Goal: Task Accomplishment & Management: Manage account settings

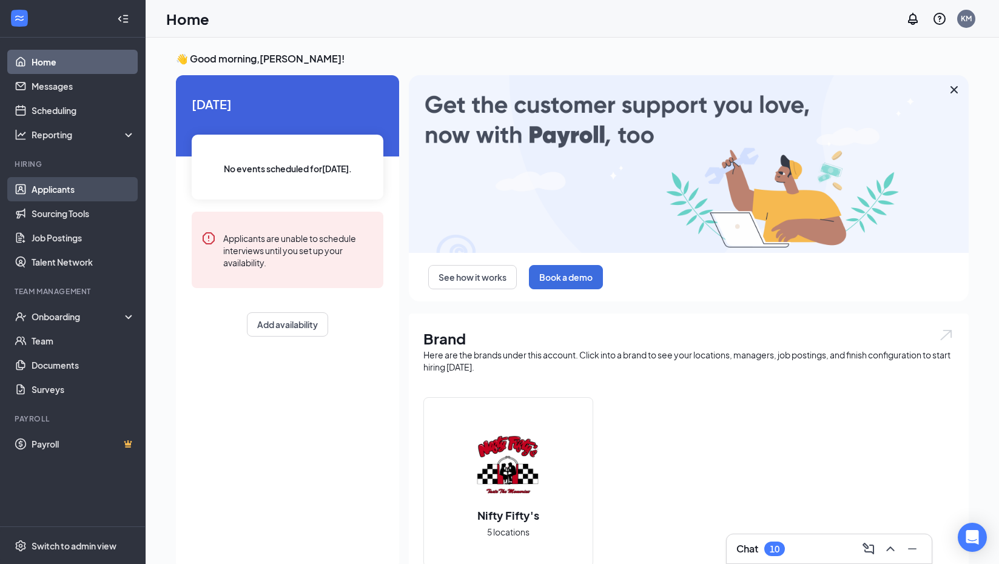
click at [67, 189] on link "Applicants" at bounding box center [84, 189] width 104 height 24
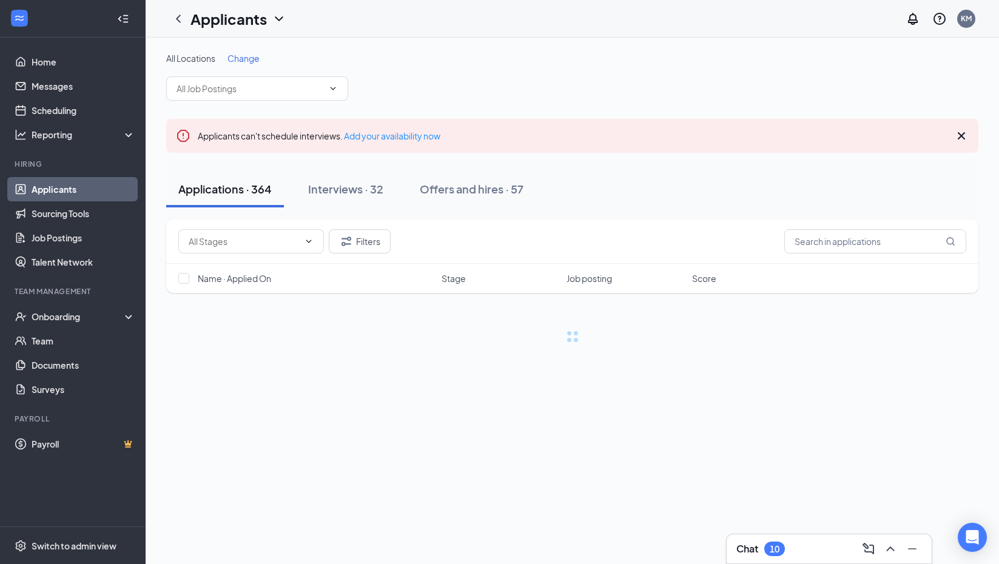
click at [269, 13] on div "Applicants" at bounding box center [239, 18] width 96 height 21
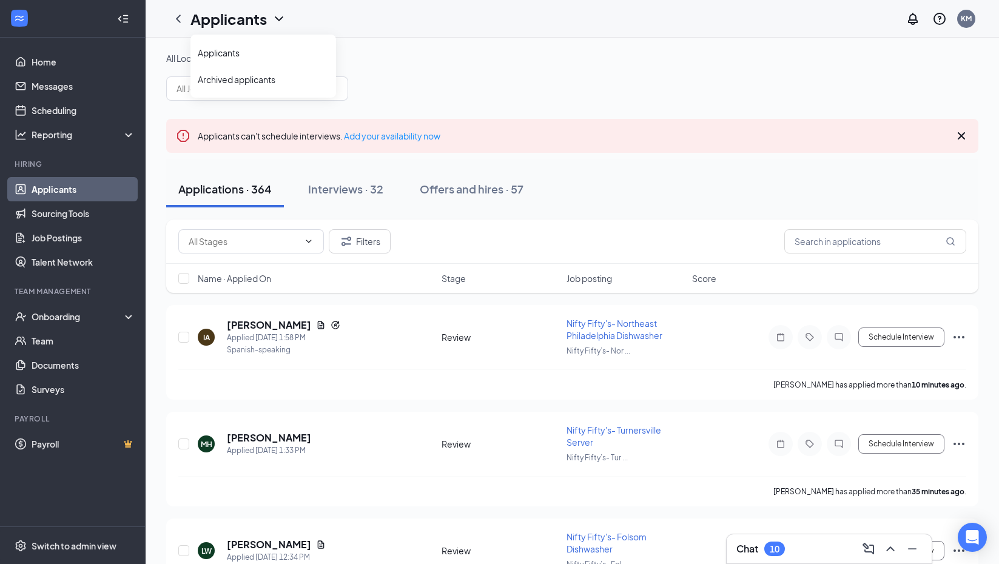
click at [271, 19] on div "Applicants" at bounding box center [239, 18] width 96 height 21
click at [246, 62] on span "Change" at bounding box center [244, 58] width 32 height 11
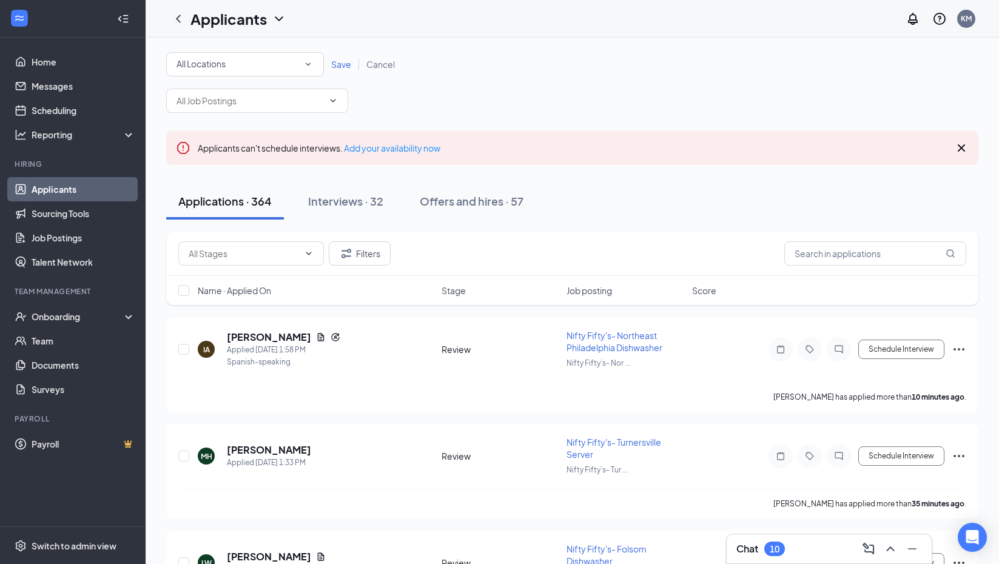
click at [305, 70] on div "All Locations" at bounding box center [245, 64] width 137 height 15
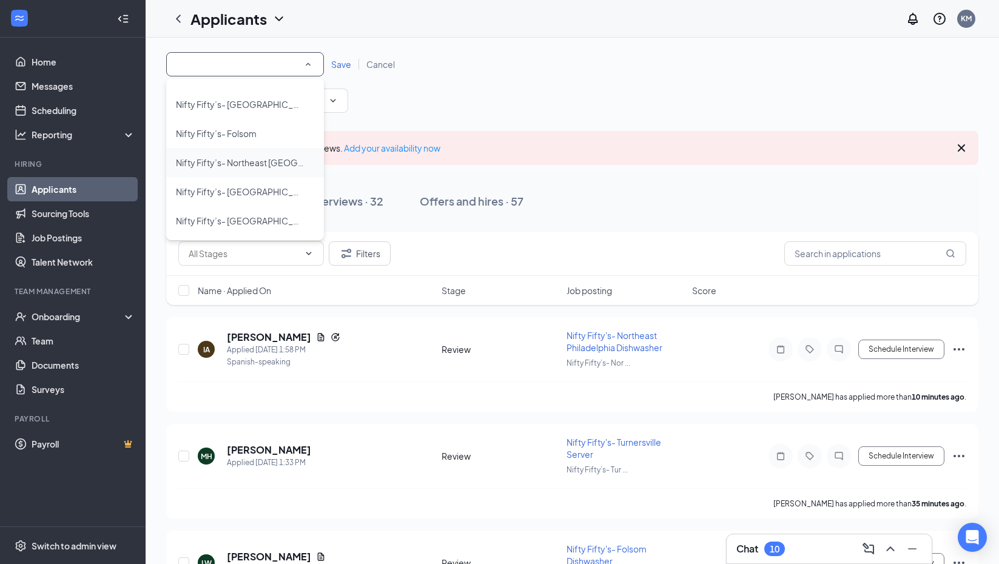
scroll to position [23, 0]
click at [270, 163] on span "Nifty Fifty’s- Northeast [GEOGRAPHIC_DATA]" at bounding box center [266, 162] width 181 height 11
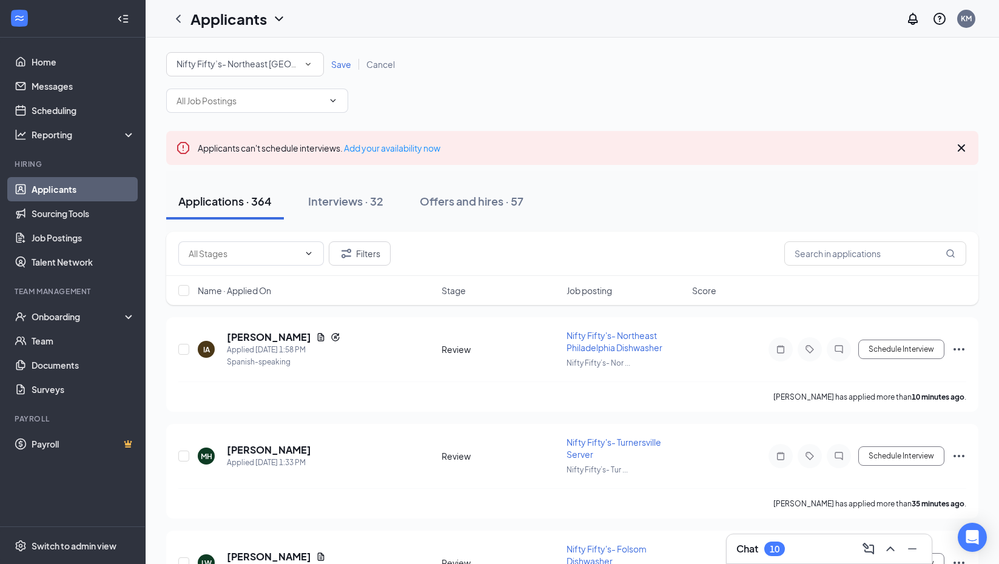
click at [343, 65] on span "Save" at bounding box center [341, 64] width 20 height 11
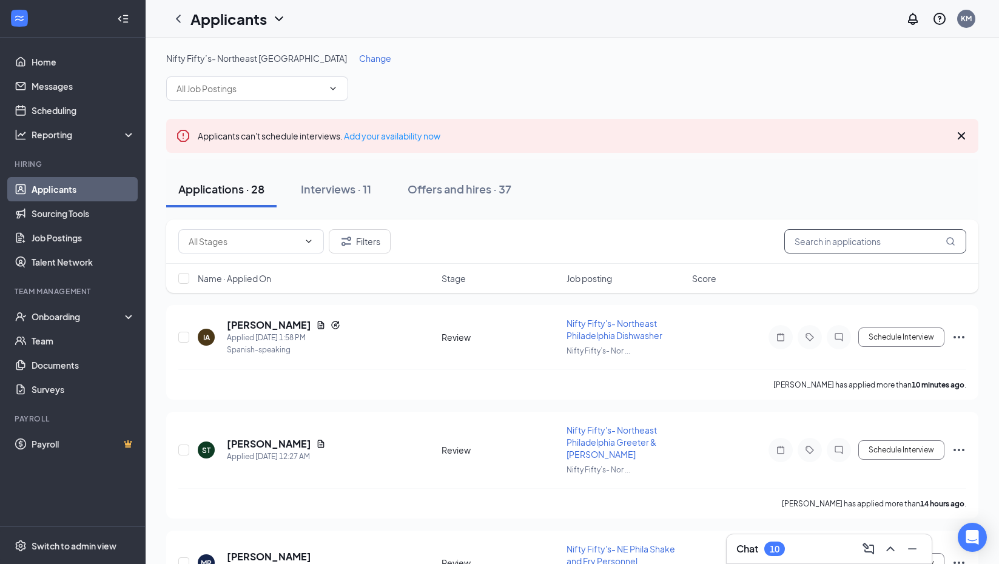
click at [841, 241] on input "text" at bounding box center [876, 241] width 182 height 24
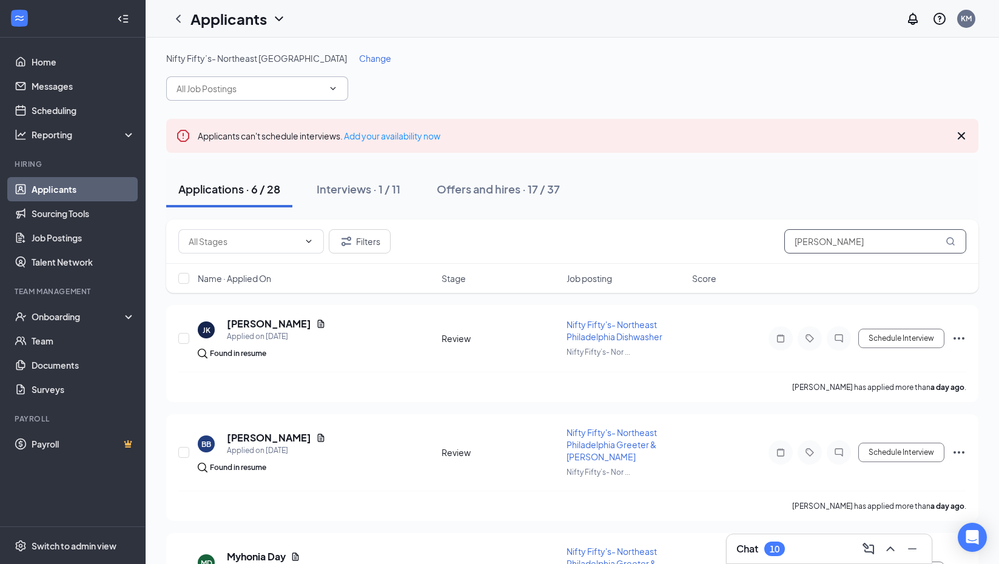
type input "tom"
click at [320, 83] on input "text" at bounding box center [250, 88] width 147 height 13
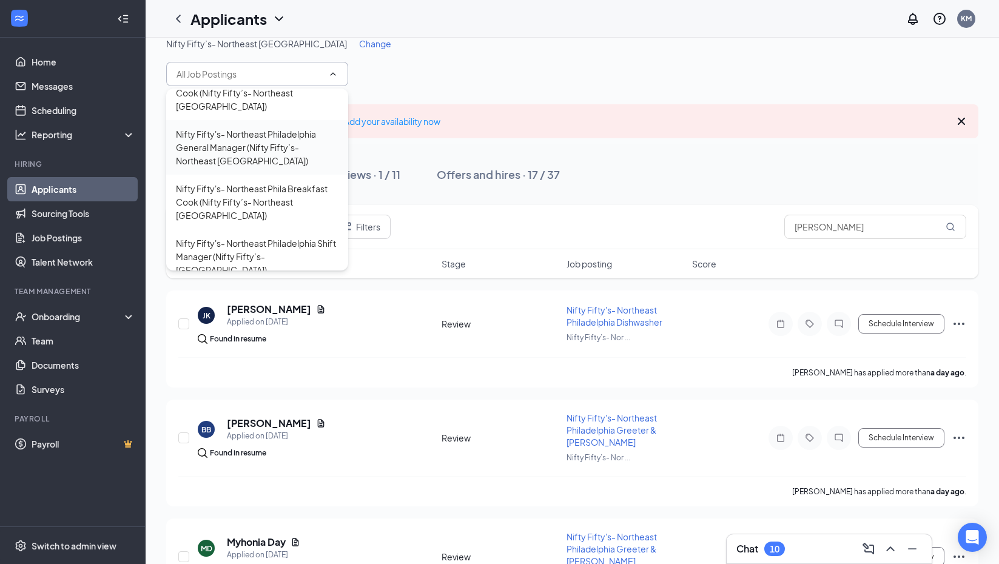
scroll to position [18, 0]
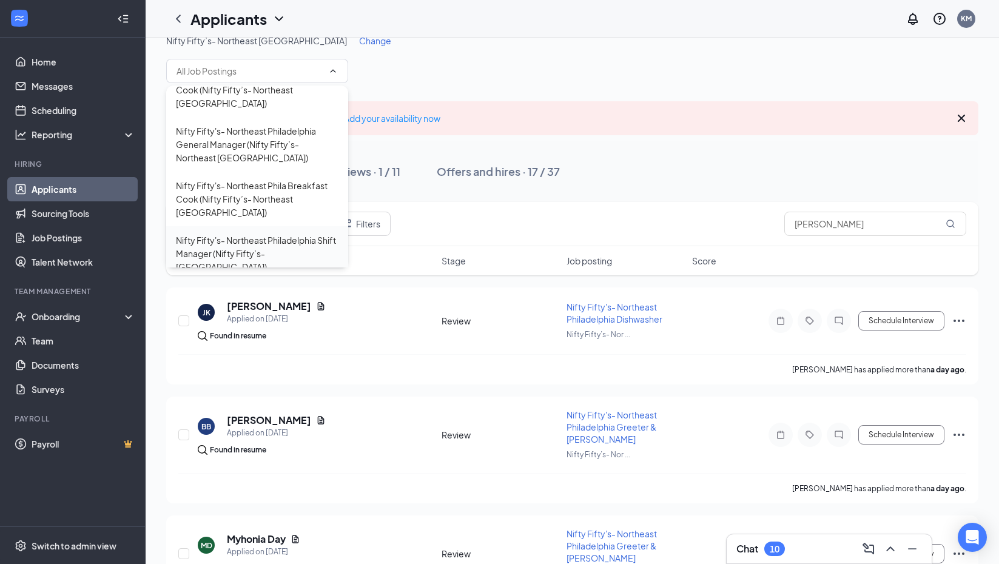
click at [268, 240] on div "Nifty Fifty's- Northeast Philadelphia Shift Manager (Nifty Fifty’s- Northeast P…" at bounding box center [257, 254] width 163 height 40
type input "Nifty Fifty's- Northeast Philadelphia Shift Manager (Nifty Fifty’s- Northeast P…"
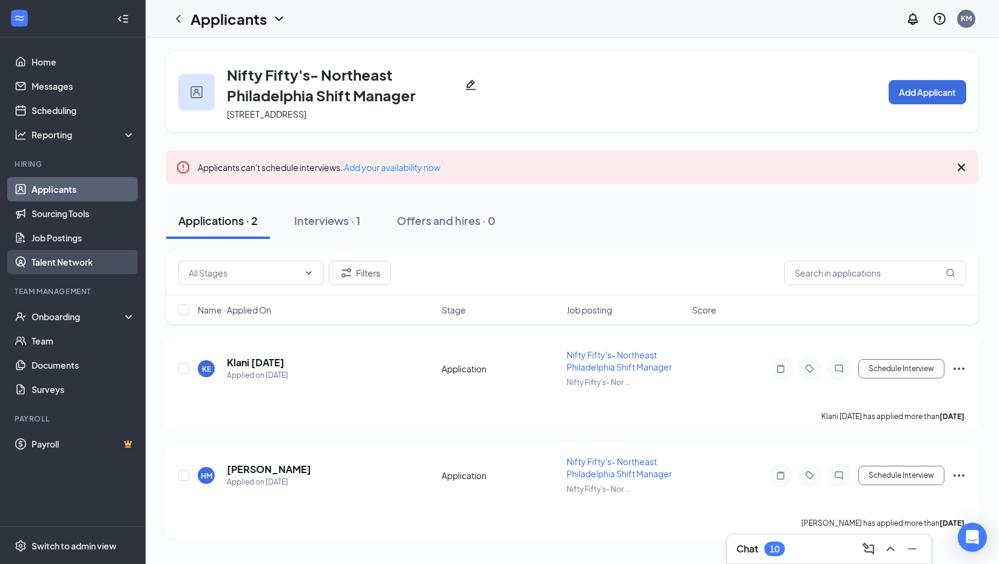
click at [67, 266] on link "Talent Network" at bounding box center [84, 262] width 104 height 24
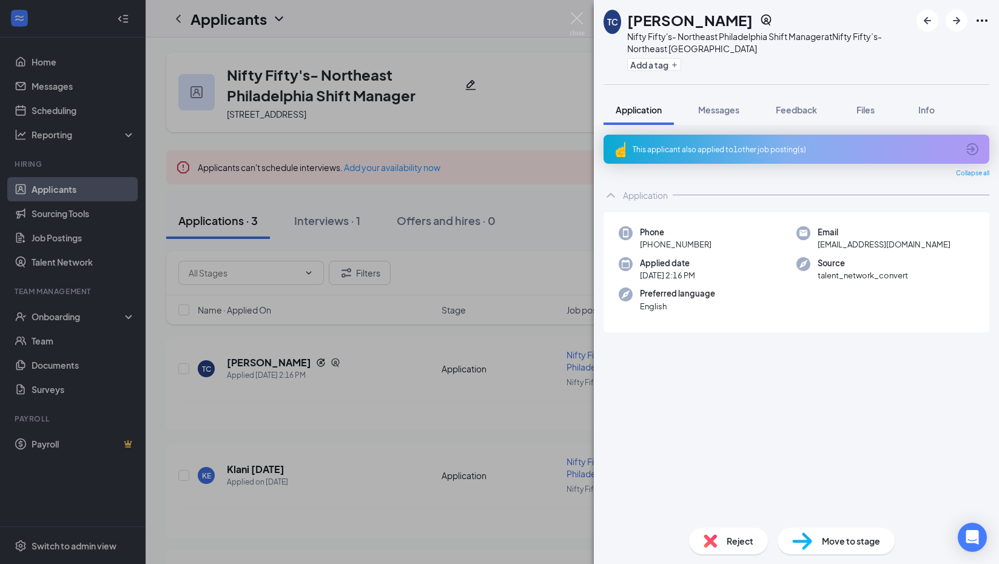
click at [866, 541] on span "Move to stage" at bounding box center [851, 541] width 58 height 13
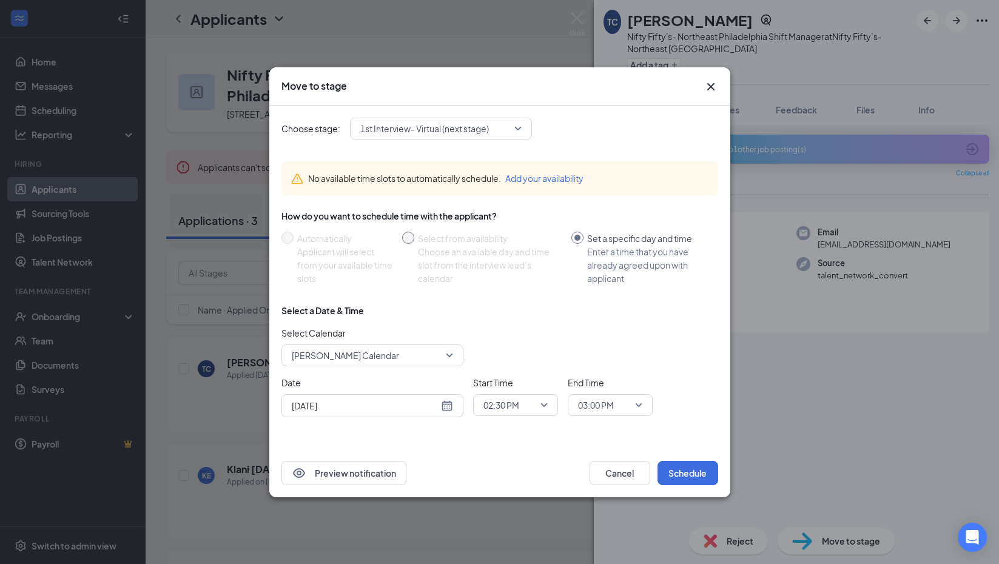
click at [502, 261] on div "Choose an available day and time slot from the interview lead’s calendar" at bounding box center [490, 265] width 144 height 40
click at [470, 124] on span "1st Interview- Virtual (next stage)" at bounding box center [424, 129] width 129 height 18
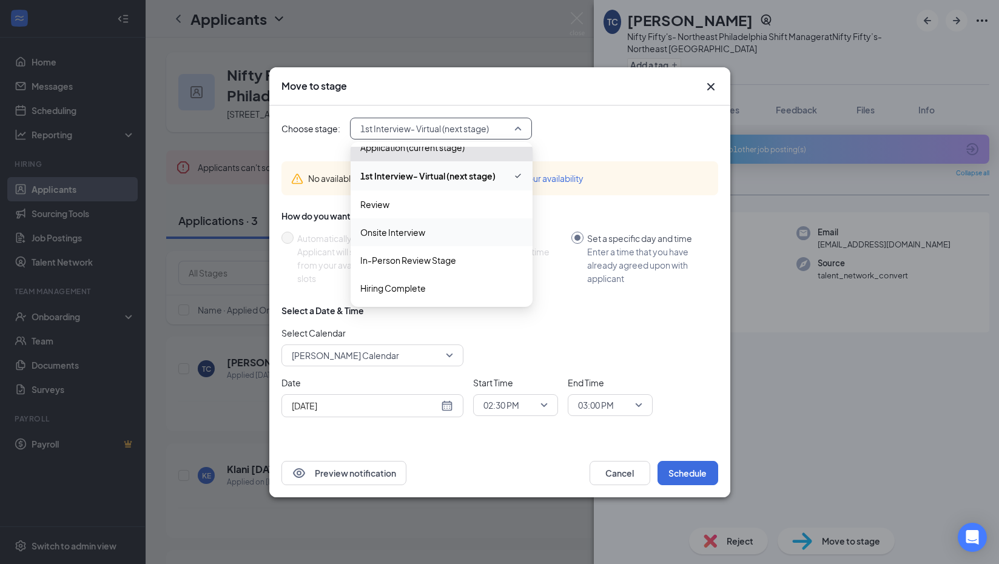
scroll to position [13, 0]
drag, startPoint x: 416, startPoint y: 245, endPoint x: 400, endPoint y: 277, distance: 35.0
click at [400, 277] on div "Application (current stage) 1st Interview- Virtual (next stage) Review Onsite I…" at bounding box center [442, 217] width 182 height 169
click at [398, 263] on span "In-Person Review Stage" at bounding box center [408, 260] width 96 height 13
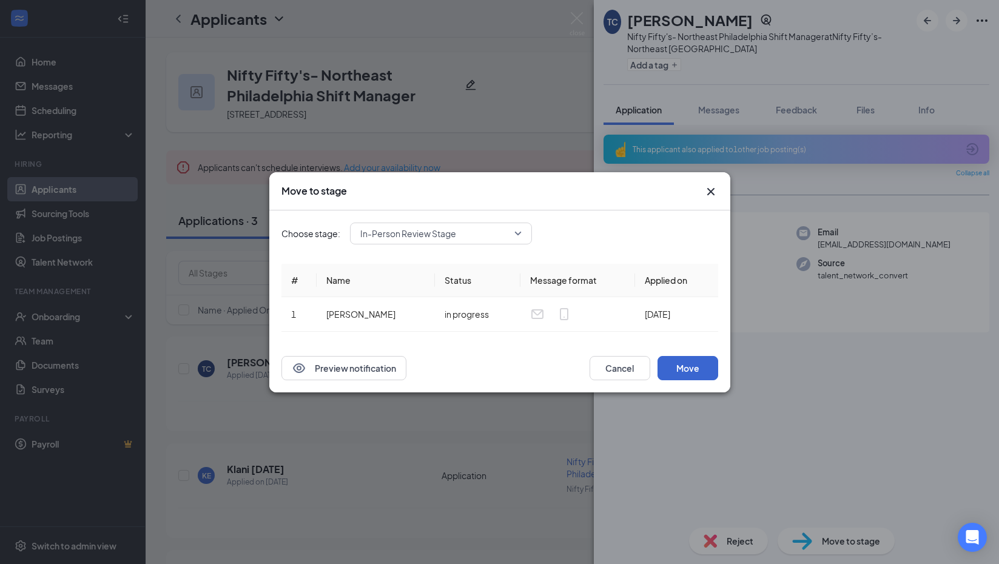
click at [684, 371] on button "Move" at bounding box center [688, 368] width 61 height 24
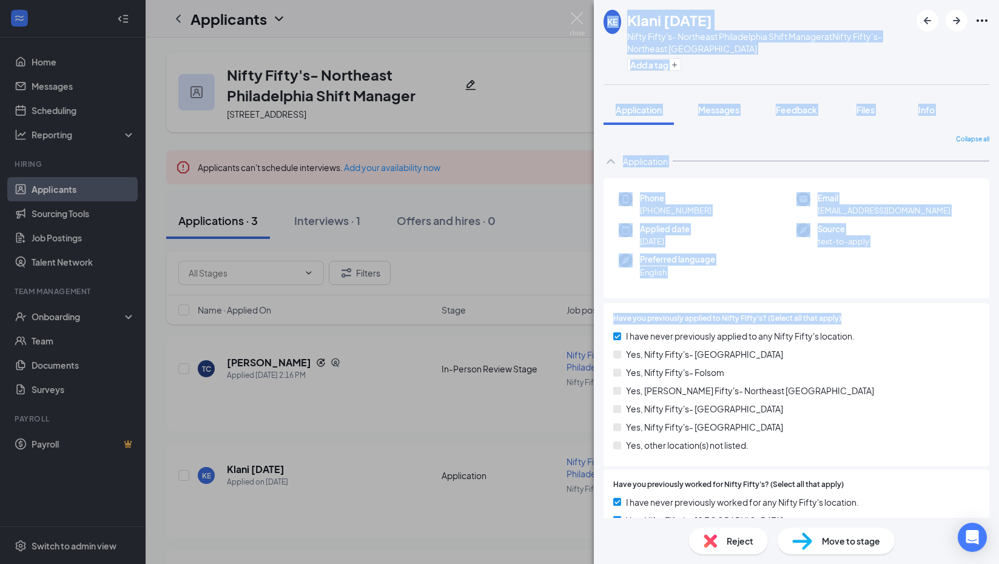
drag, startPoint x: 578, startPoint y: 12, endPoint x: 839, endPoint y: 314, distance: 399.7
click at [840, 316] on div "KE Klani [DATE] Nifty Fifty's- Northeast Philadelphia Shift Manager at Nifty Fi…" at bounding box center [499, 282] width 999 height 564
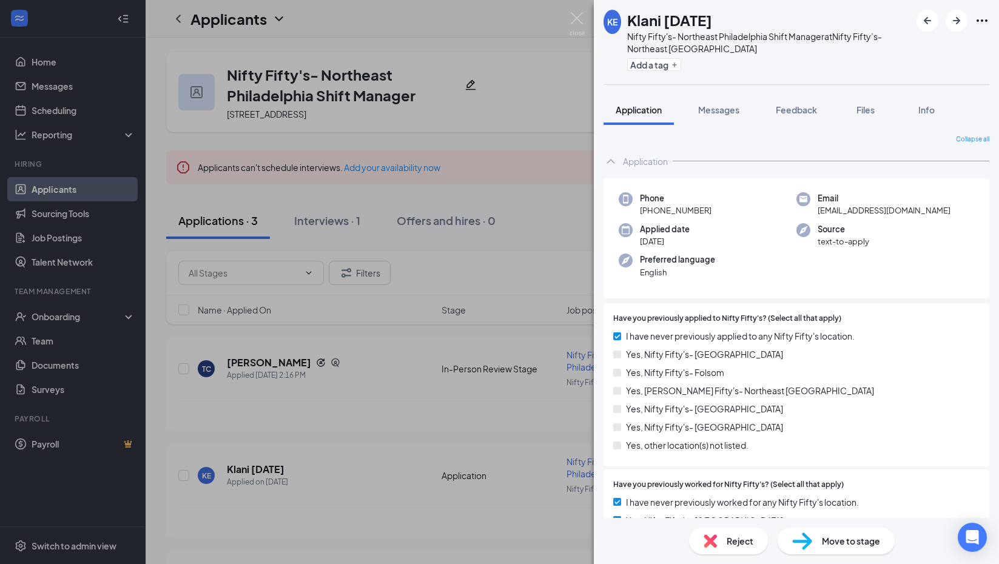
click at [572, 12] on div "KE Klani [DATE] Nifty Fifty's- Northeast Philadelphia Shift Manager at Nifty Fi…" at bounding box center [499, 282] width 999 height 564
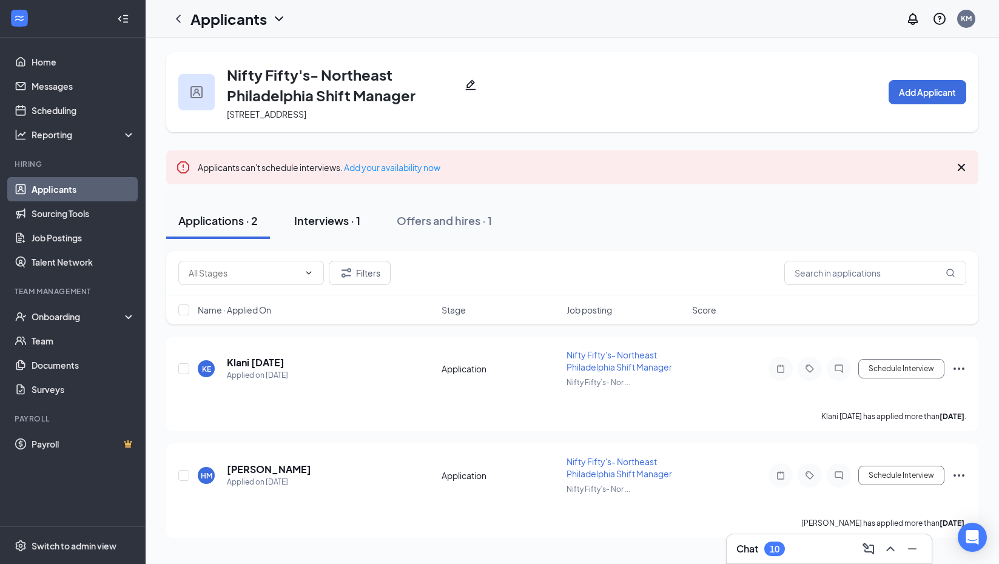
click at [333, 216] on div "Interviews · 1" at bounding box center [327, 220] width 66 height 15
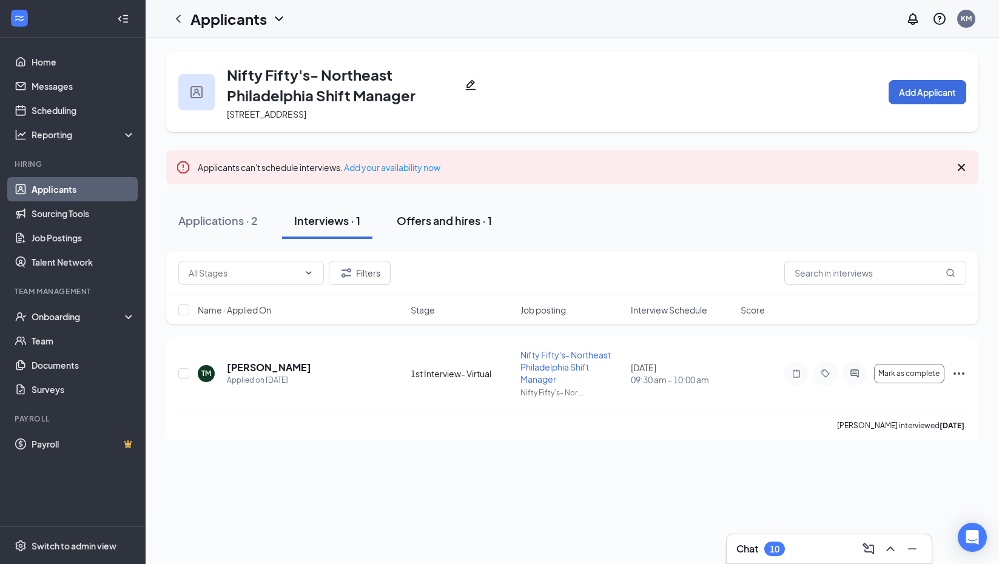
click at [441, 220] on div "Offers and hires · 1" at bounding box center [444, 220] width 95 height 15
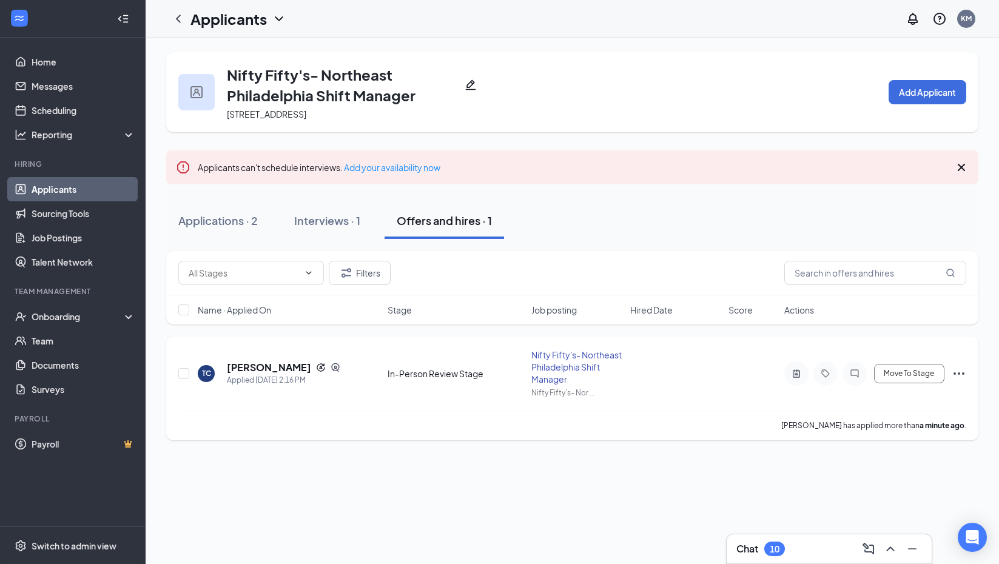
click at [961, 369] on icon "Ellipses" at bounding box center [959, 373] width 15 height 15
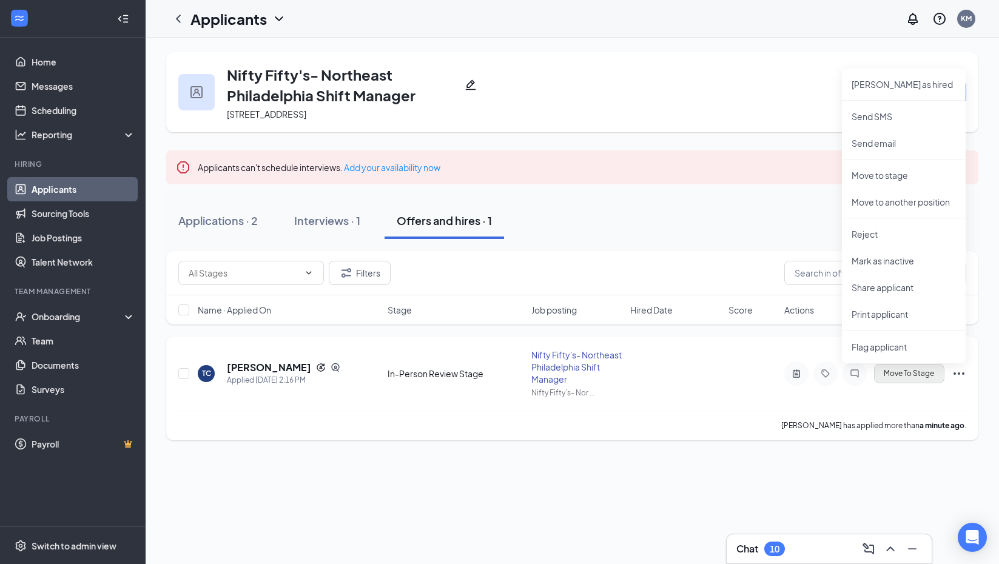
click at [927, 371] on span "Move To Stage" at bounding box center [909, 374] width 50 height 8
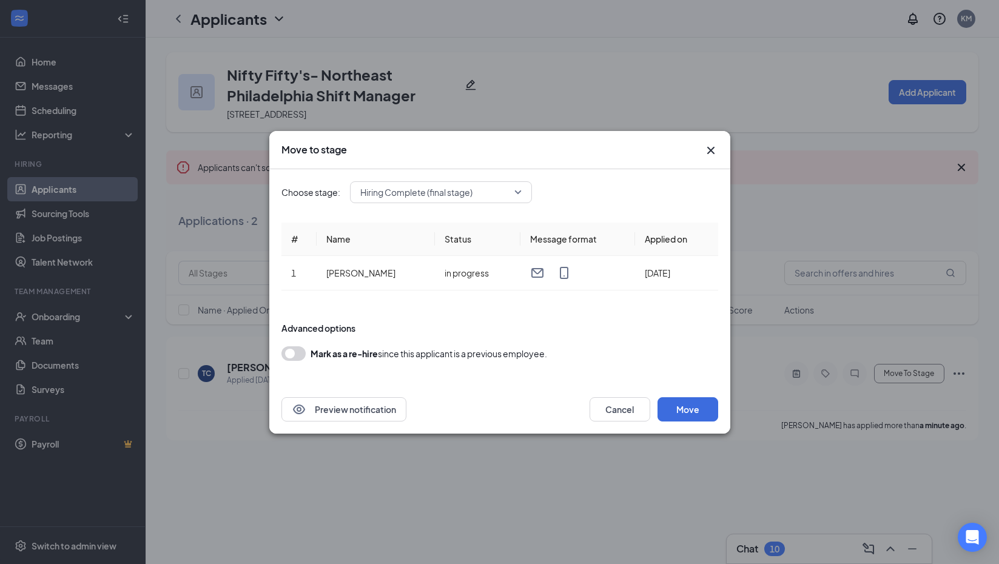
click at [526, 193] on div "Hiring Complete (final stage)" at bounding box center [441, 192] width 182 height 22
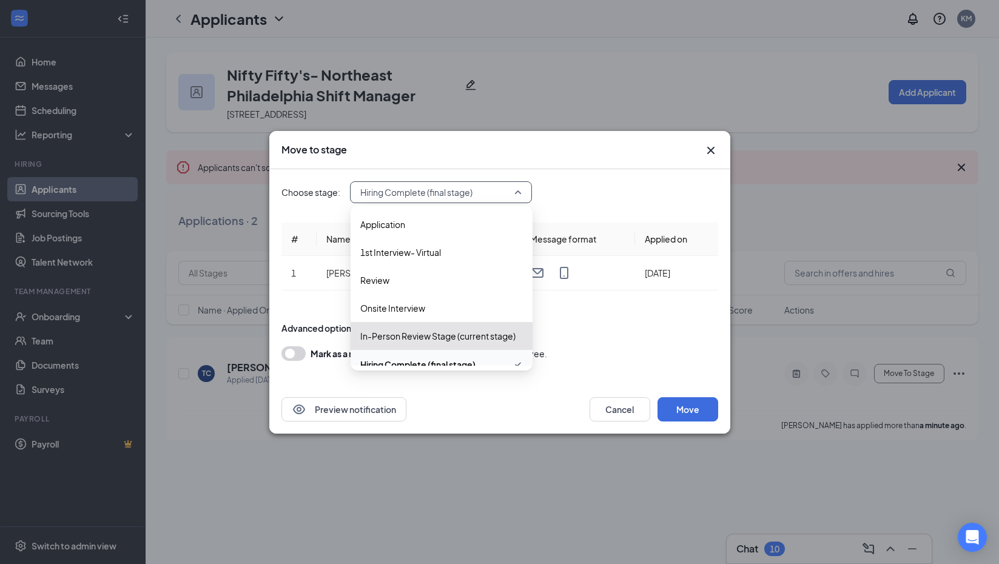
scroll to position [13, 0]
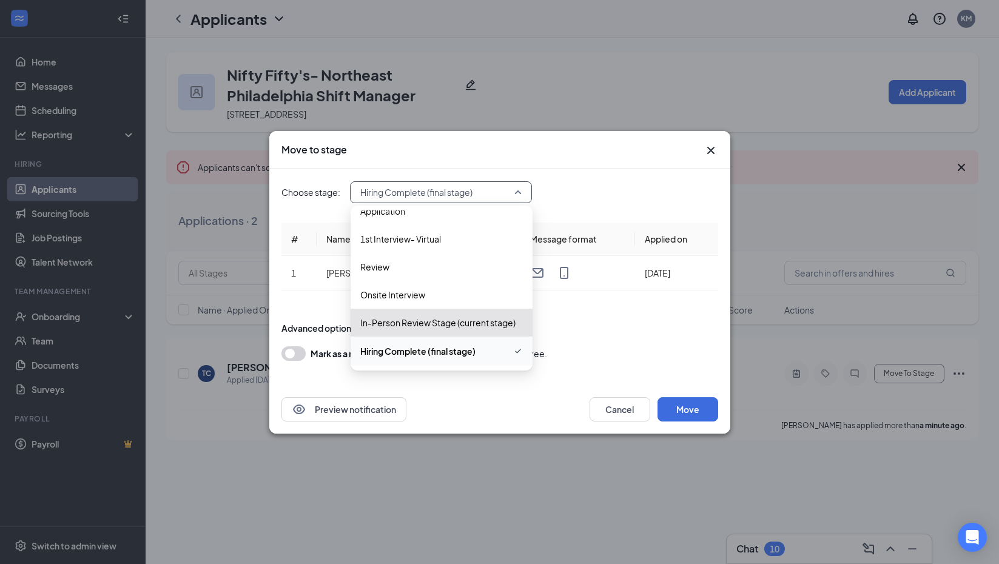
click at [466, 346] on span "Hiring Complete (final stage)" at bounding box center [417, 351] width 115 height 13
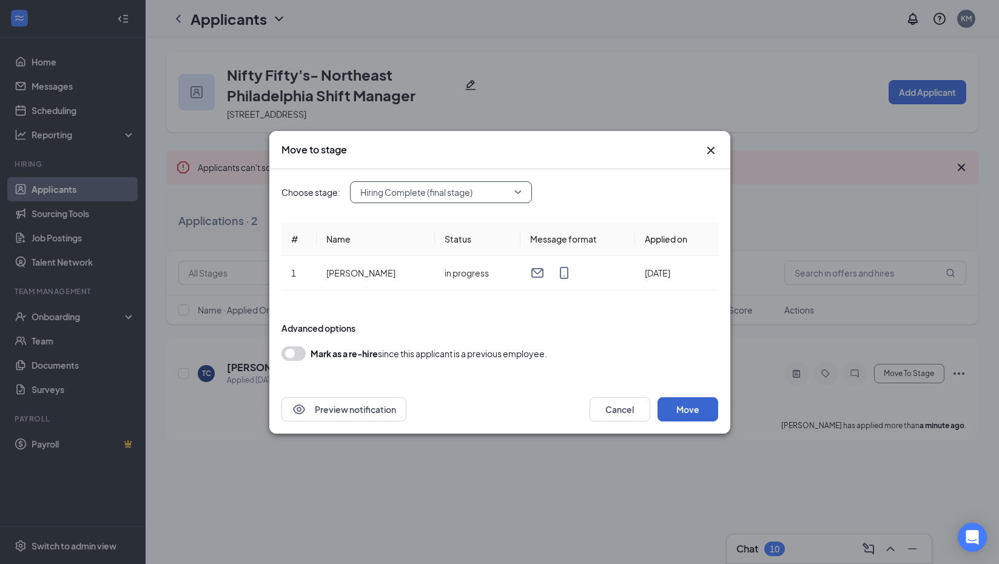
click at [699, 411] on button "Move" at bounding box center [688, 409] width 61 height 24
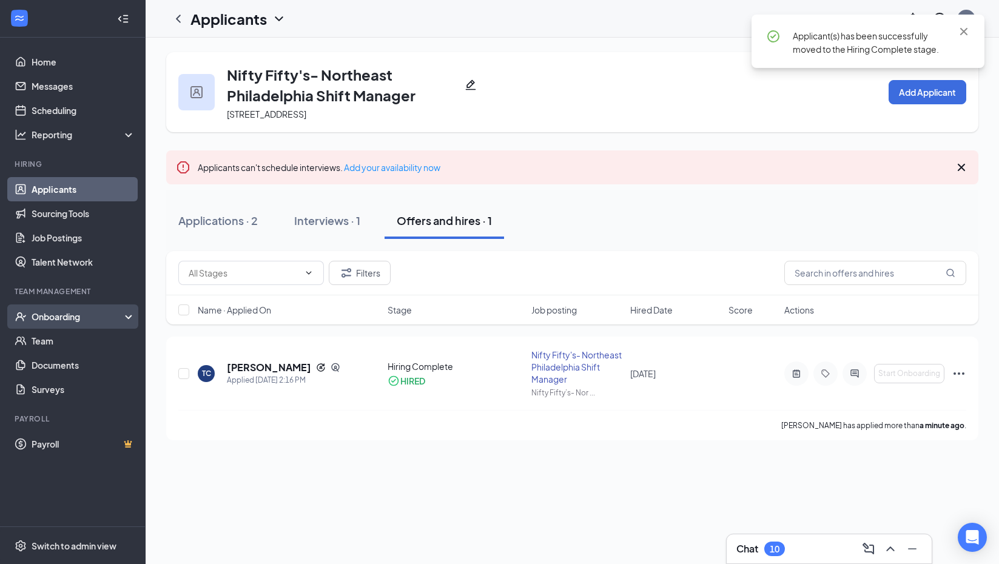
click at [56, 314] on div "Onboarding" at bounding box center [78, 317] width 93 height 12
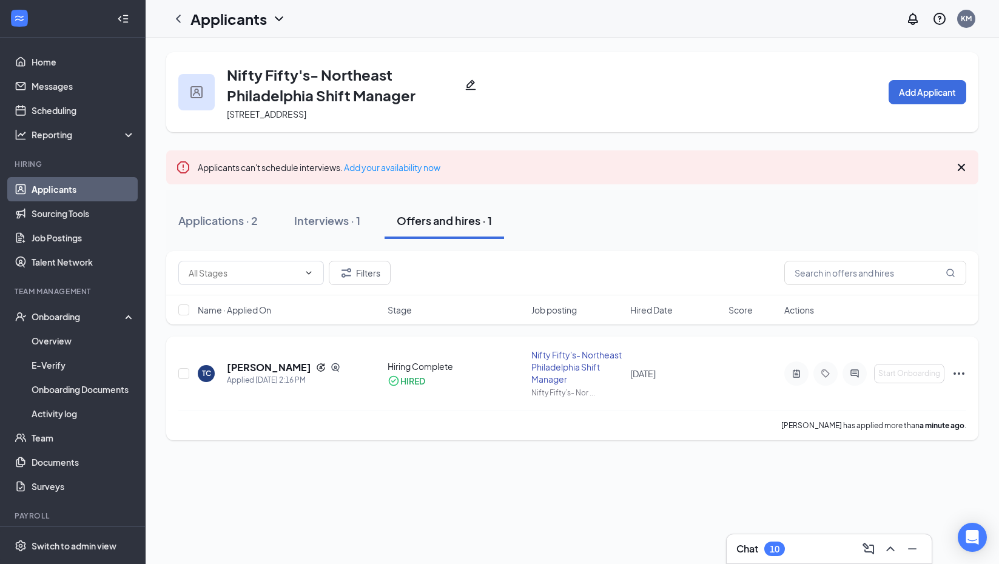
click at [962, 371] on icon "Ellipses" at bounding box center [959, 373] width 15 height 15
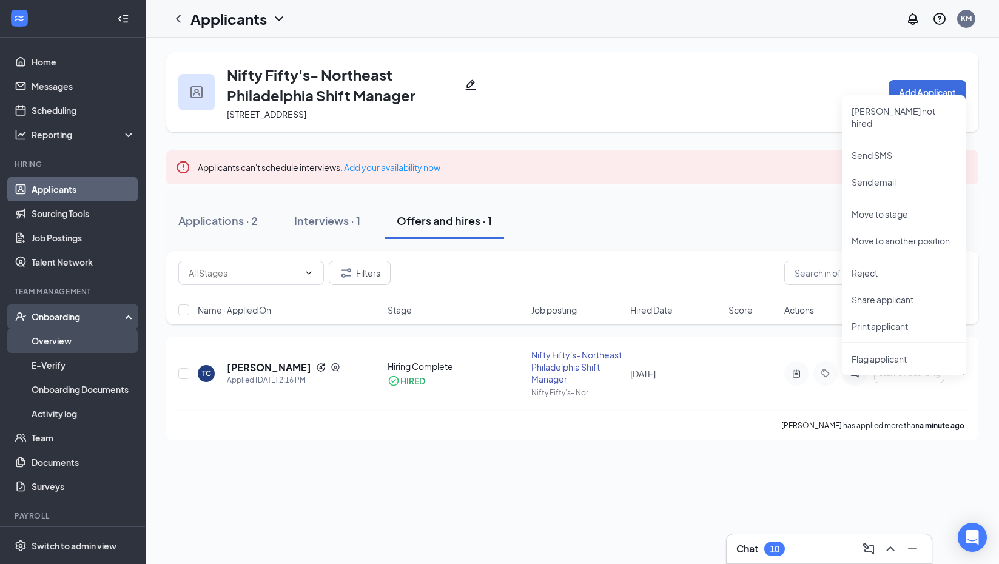
click at [79, 344] on link "Overview" at bounding box center [84, 341] width 104 height 24
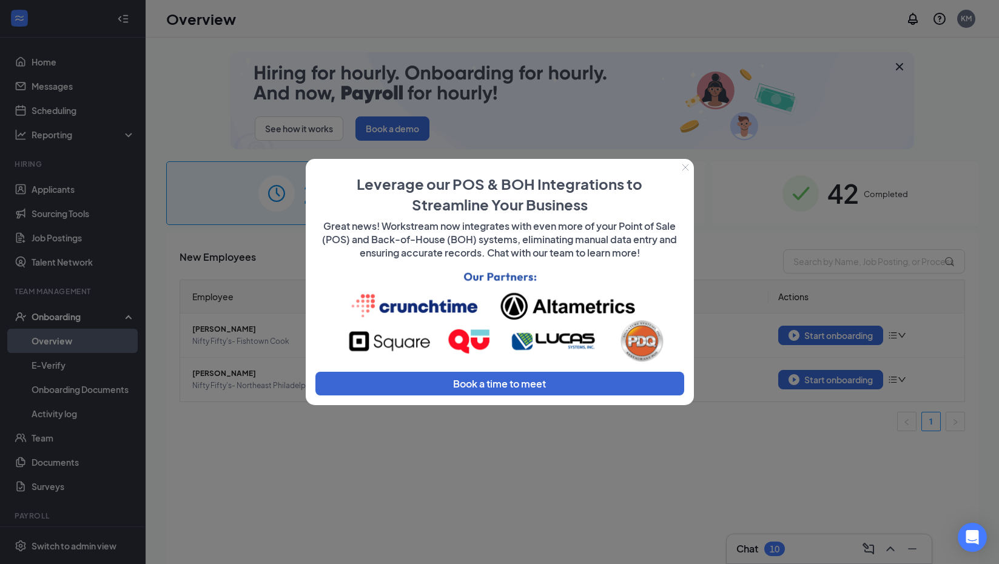
click at [510, 424] on div at bounding box center [499, 282] width 999 height 564
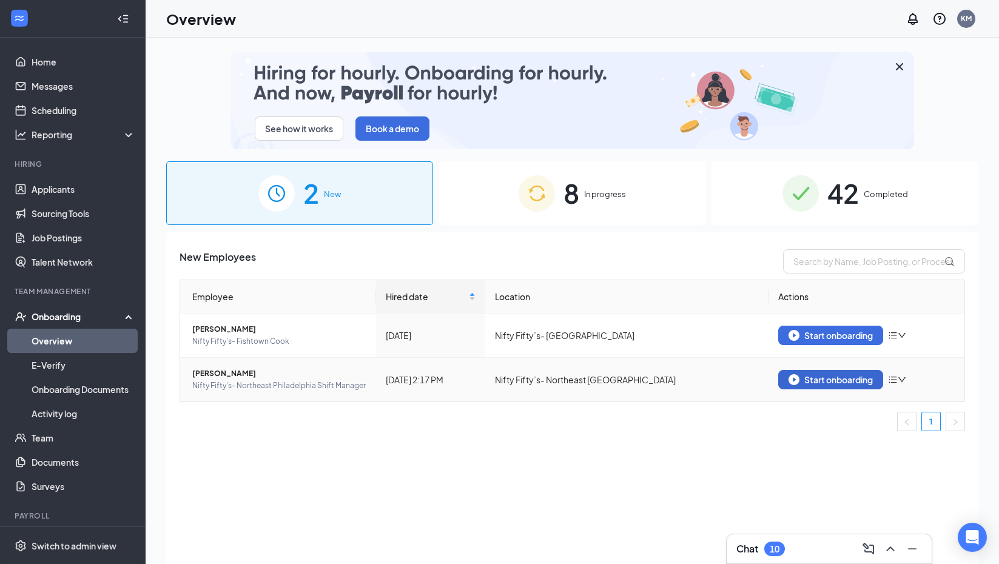
click at [850, 380] on div "Start onboarding" at bounding box center [831, 379] width 84 height 11
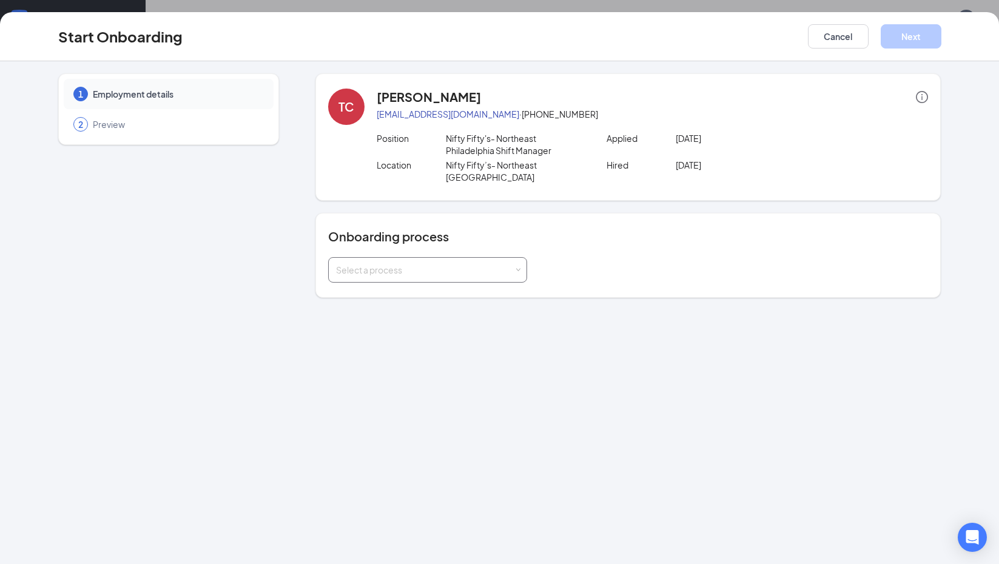
click at [493, 266] on div "Select a process" at bounding box center [425, 270] width 178 height 12
click at [422, 299] on li "All Other Hire Process" at bounding box center [427, 296] width 199 height 22
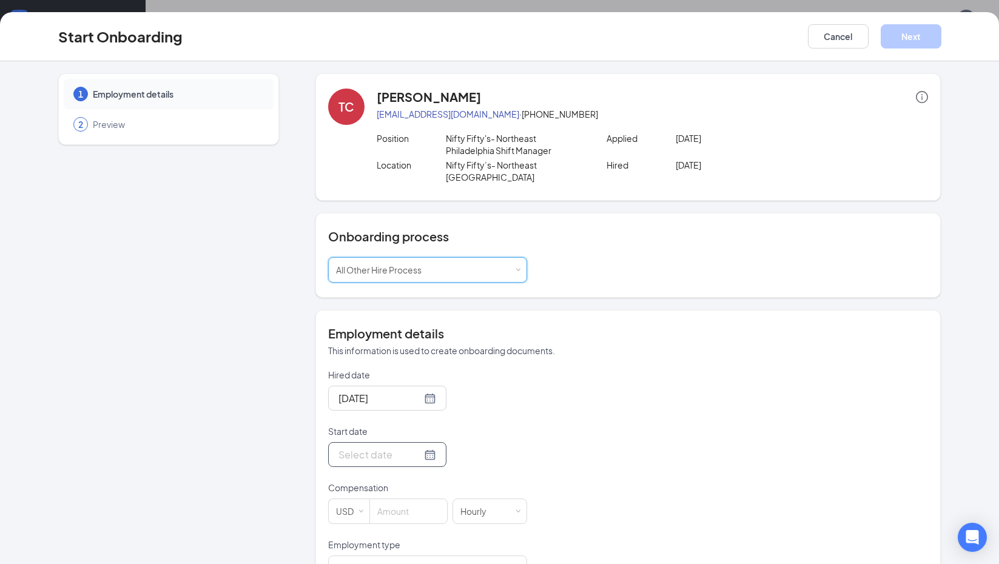
click at [394, 450] on input "Start date" at bounding box center [380, 454] width 83 height 15
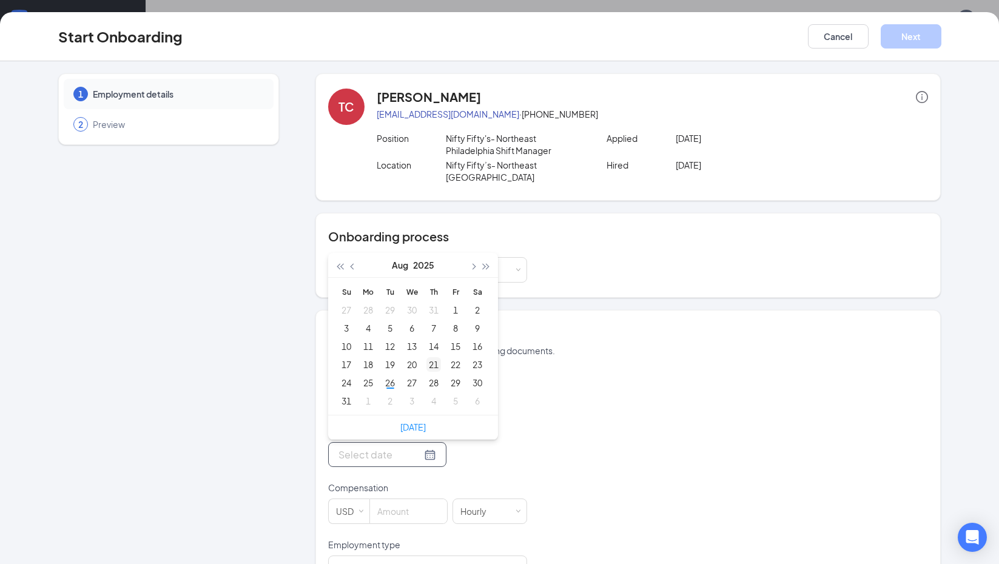
type input "[DATE]"
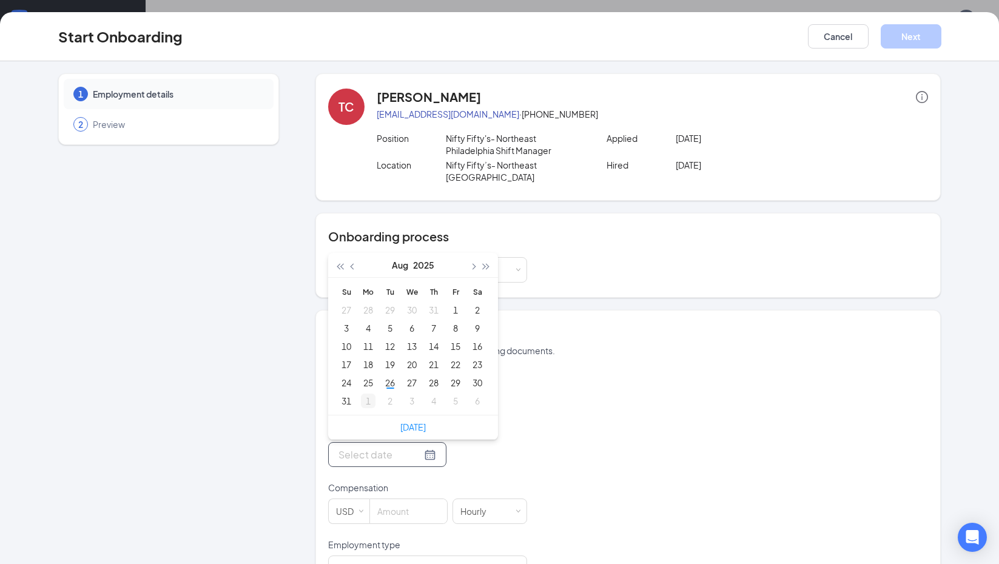
type input "[DATE]"
click at [366, 402] on div "1" at bounding box center [368, 401] width 15 height 15
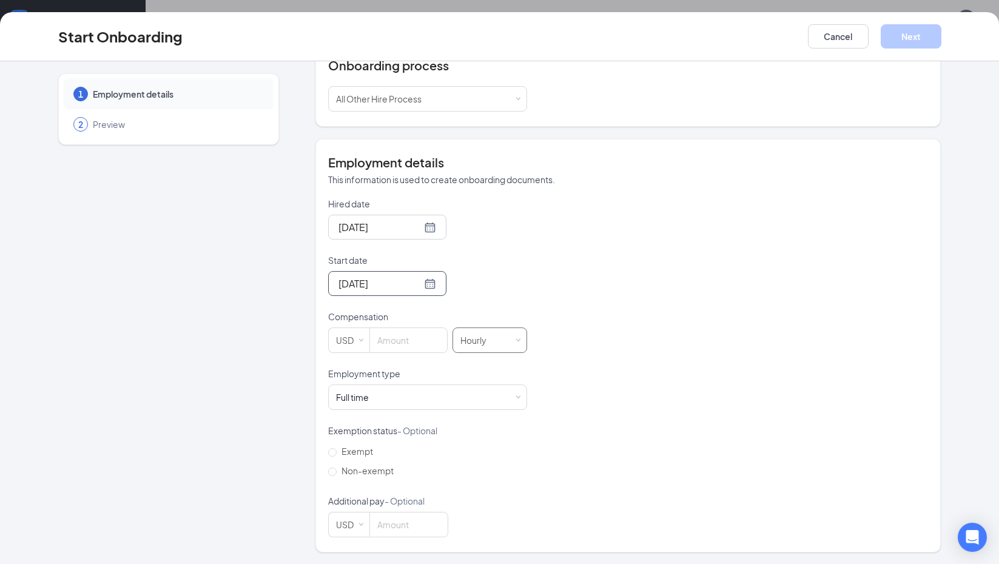
scroll to position [171, 0]
type input "0"
click at [437, 346] on span "Decrease Value" at bounding box center [440, 345] width 13 height 15
click at [425, 288] on div at bounding box center [388, 284] width 98 height 15
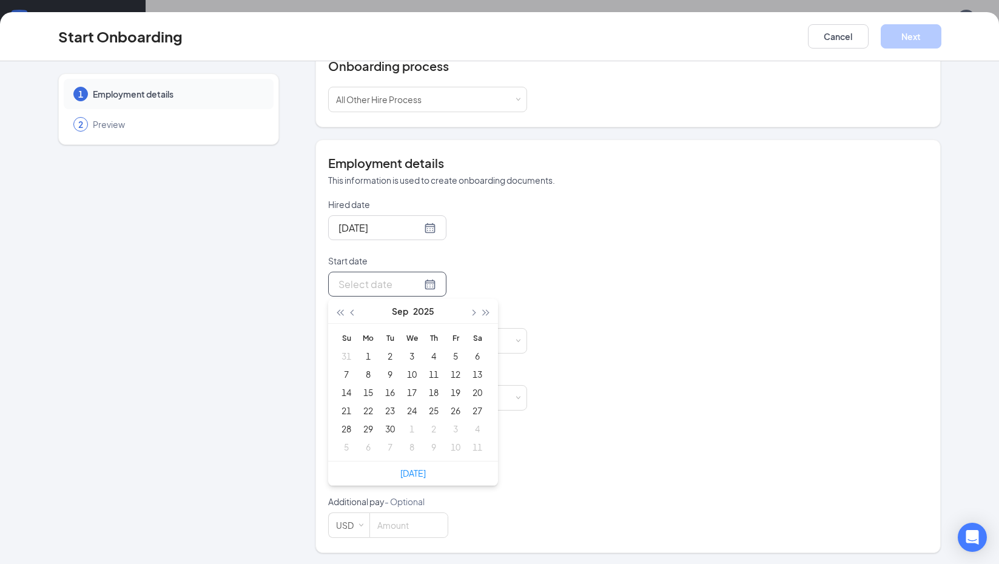
type input "[DATE]"
click at [350, 427] on div "28" at bounding box center [346, 429] width 15 height 15
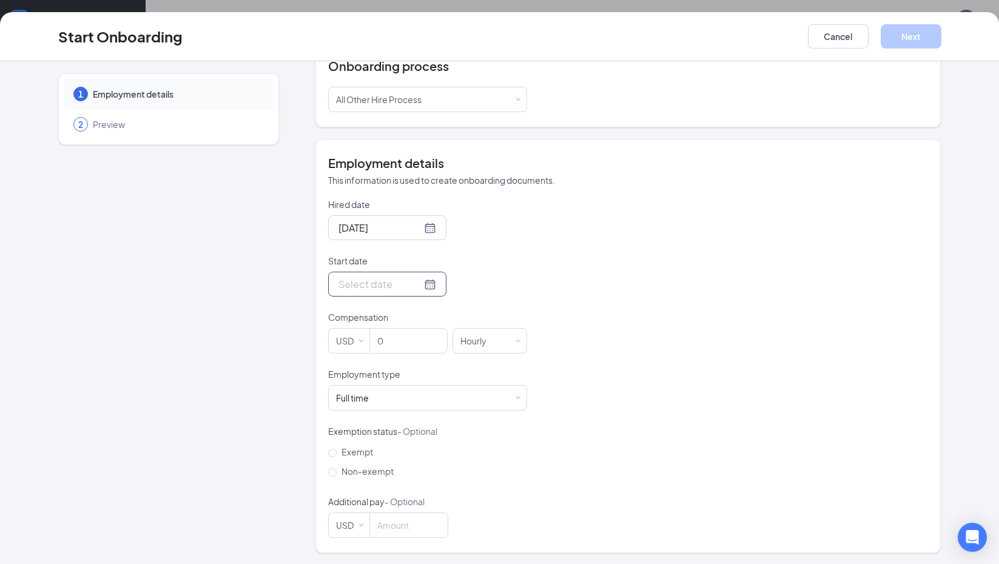
click at [400, 283] on input "Start date" at bounding box center [380, 284] width 83 height 15
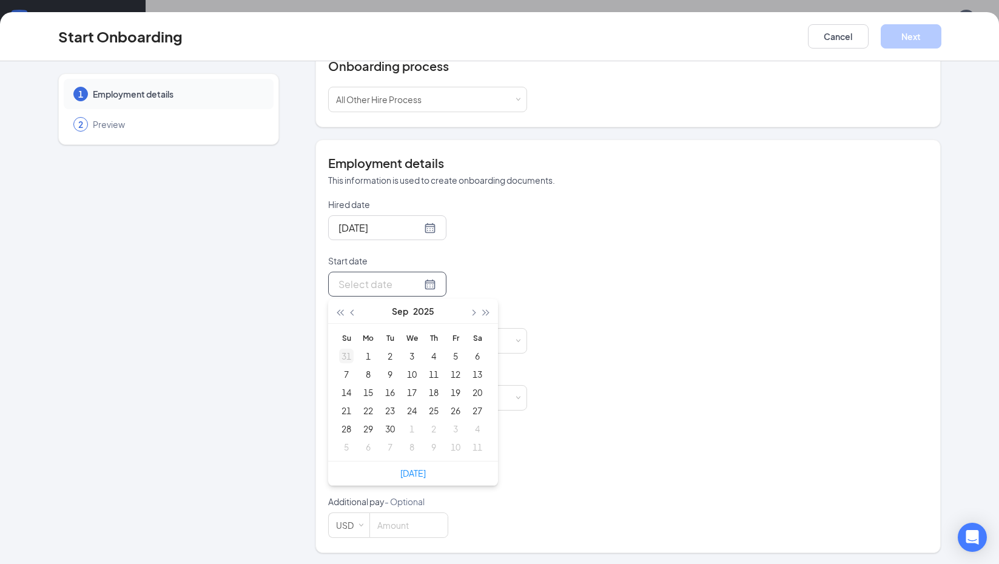
type input "[DATE]"
click at [340, 357] on div "31" at bounding box center [346, 356] width 15 height 15
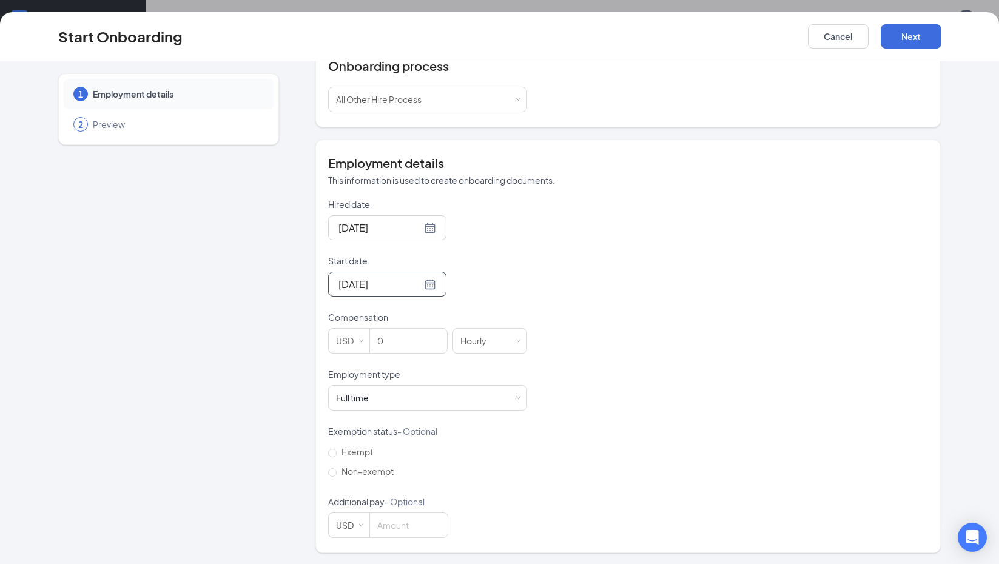
scroll to position [25, 0]
click at [414, 405] on div "Full time Works 30+ hours per week and is reasonably expected to work" at bounding box center [427, 398] width 183 height 24
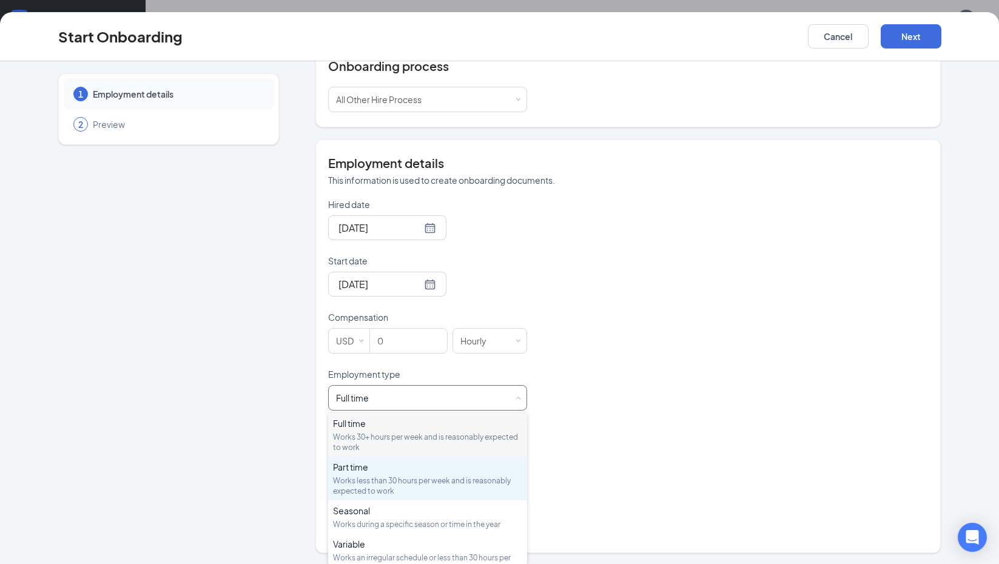
click at [394, 473] on div "Part time Works less than 30 hours per week and is reasonably expected to work" at bounding box center [427, 478] width 189 height 35
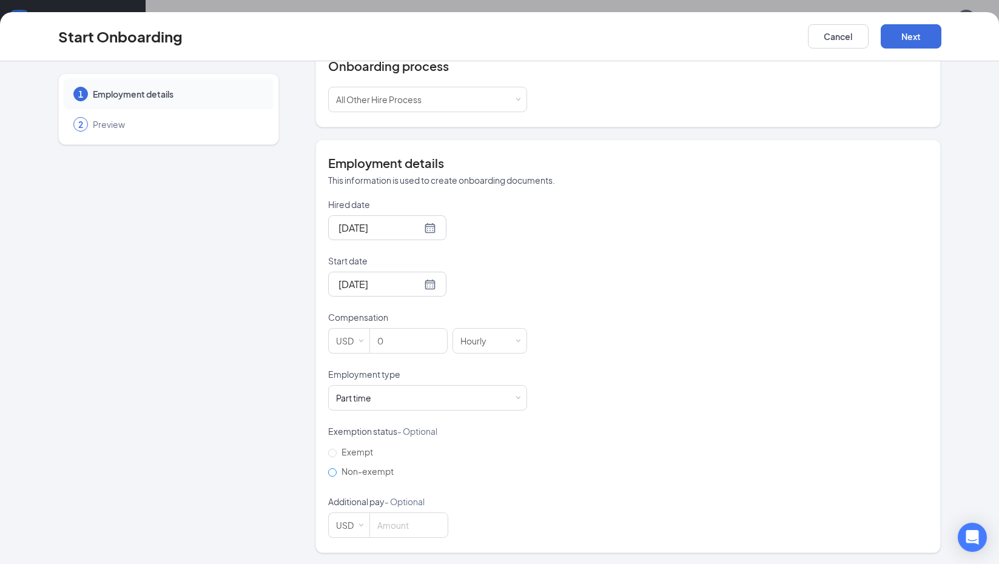
click at [356, 475] on span "Non-exempt" at bounding box center [368, 471] width 62 height 11
click at [337, 475] on input "Non-exempt" at bounding box center [332, 472] width 8 height 8
radio input "true"
click at [390, 524] on input at bounding box center [409, 525] width 78 height 24
click at [582, 464] on div "Hired date [DATE] Start date [DATE] [DATE] Su Mo Tu We Th Fr Sa 27 28 29 30 31 …" at bounding box center [628, 368] width 600 height 340
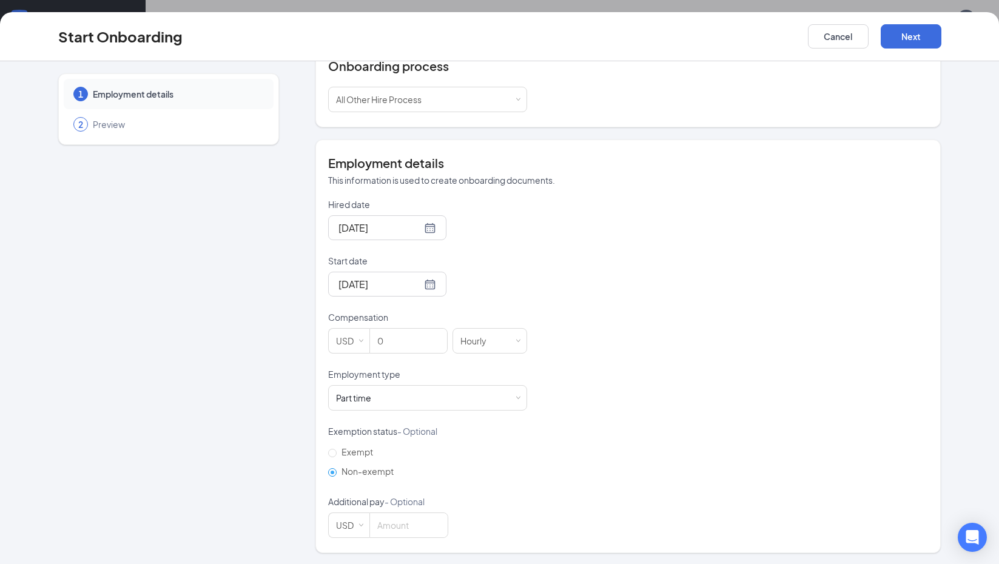
scroll to position [55, 0]
click at [917, 37] on button "Next" at bounding box center [911, 36] width 61 height 24
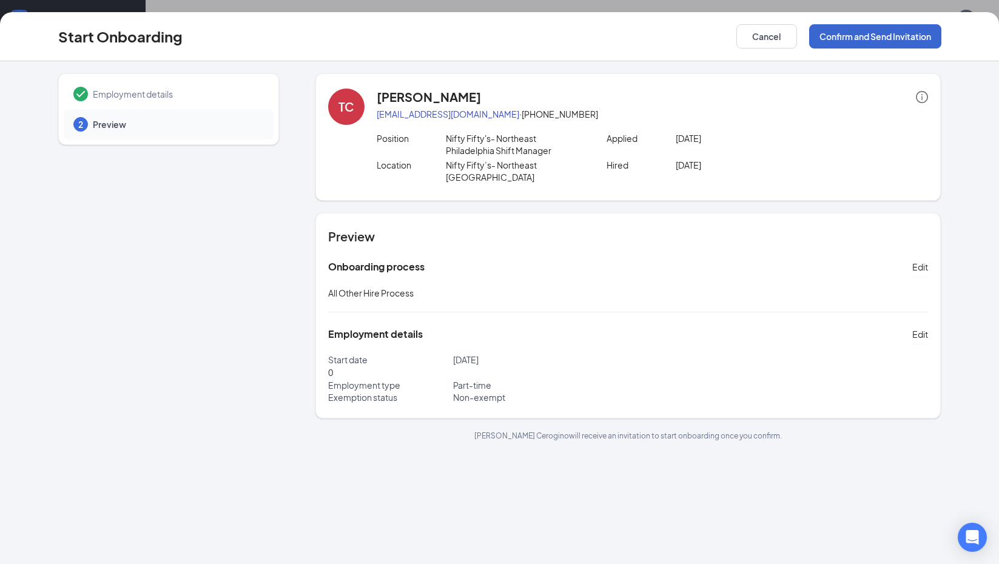
click at [885, 39] on button "Confirm and Send Invitation" at bounding box center [875, 36] width 132 height 24
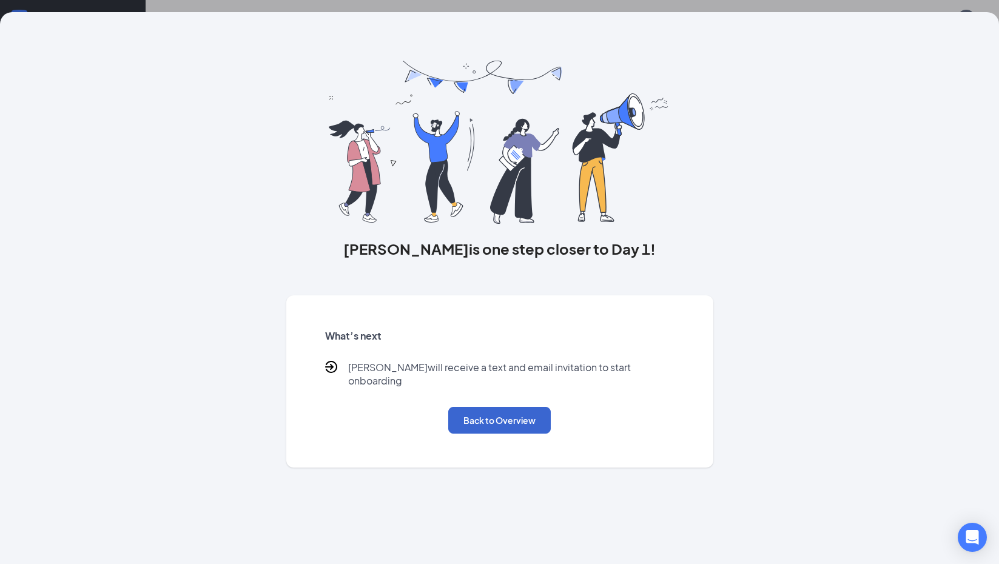
click at [516, 420] on button "Back to Overview" at bounding box center [499, 420] width 103 height 27
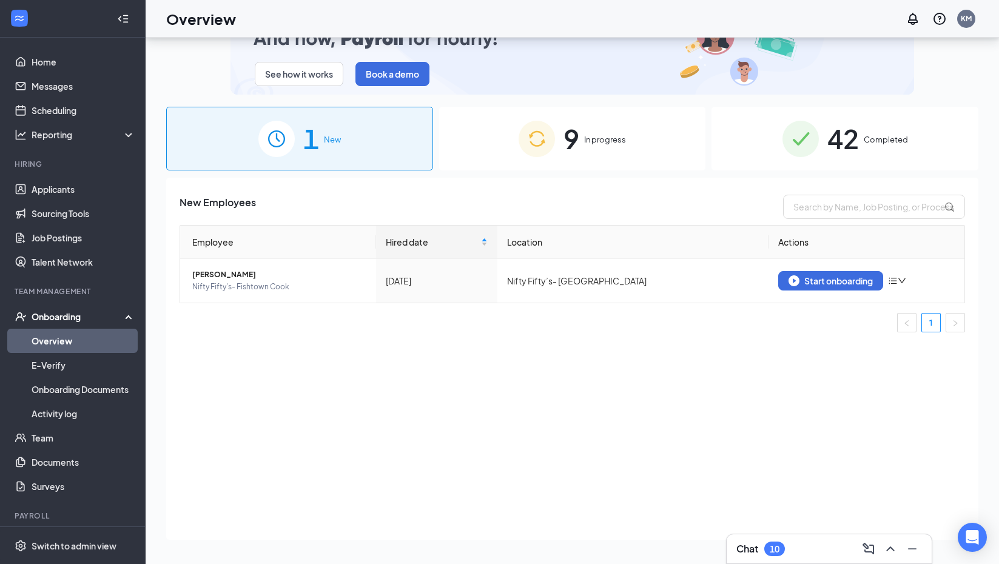
click at [529, 164] on div "9 In progress" at bounding box center [572, 139] width 267 height 64
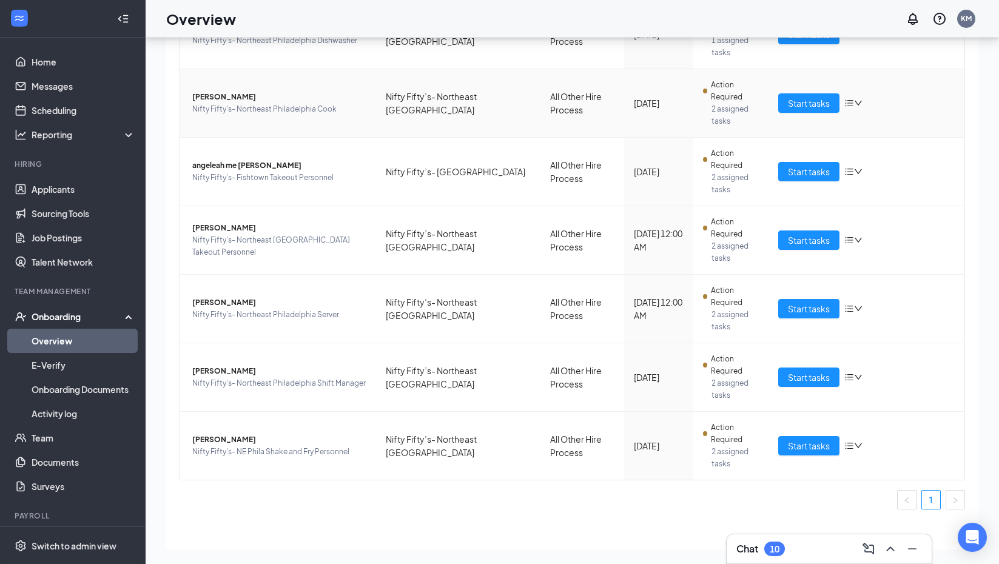
scroll to position [408, 0]
click at [227, 366] on span "[PERSON_NAME]" at bounding box center [279, 372] width 174 height 12
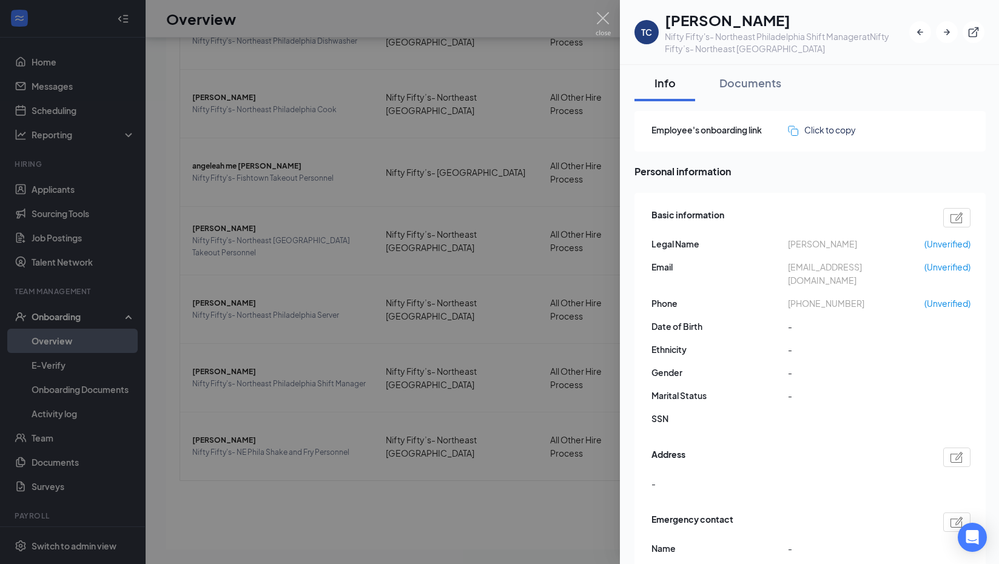
click at [609, 19] on img at bounding box center [603, 24] width 15 height 24
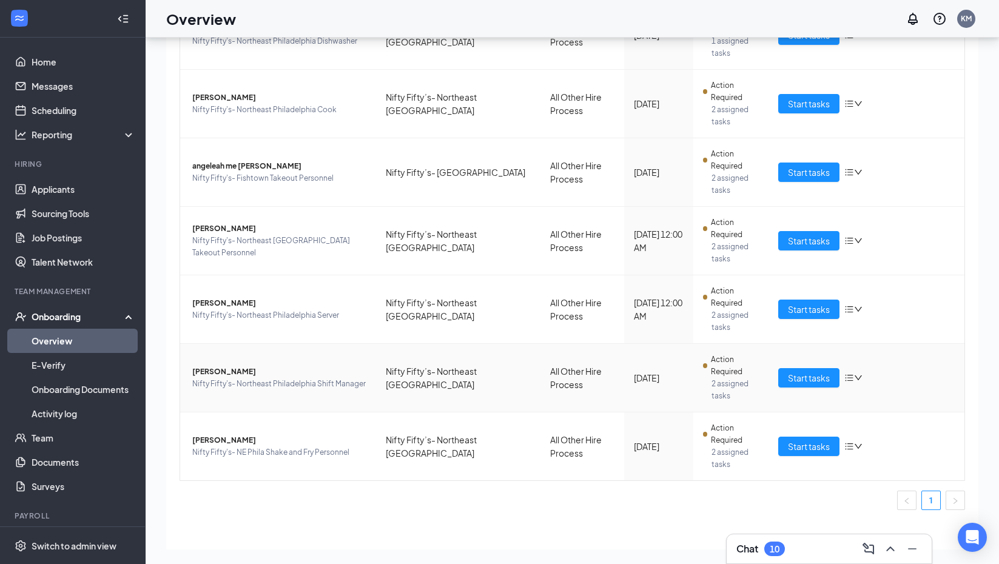
click at [857, 374] on icon "down" at bounding box center [858, 378] width 8 height 8
click at [246, 366] on span "[PERSON_NAME]" at bounding box center [279, 372] width 174 height 12
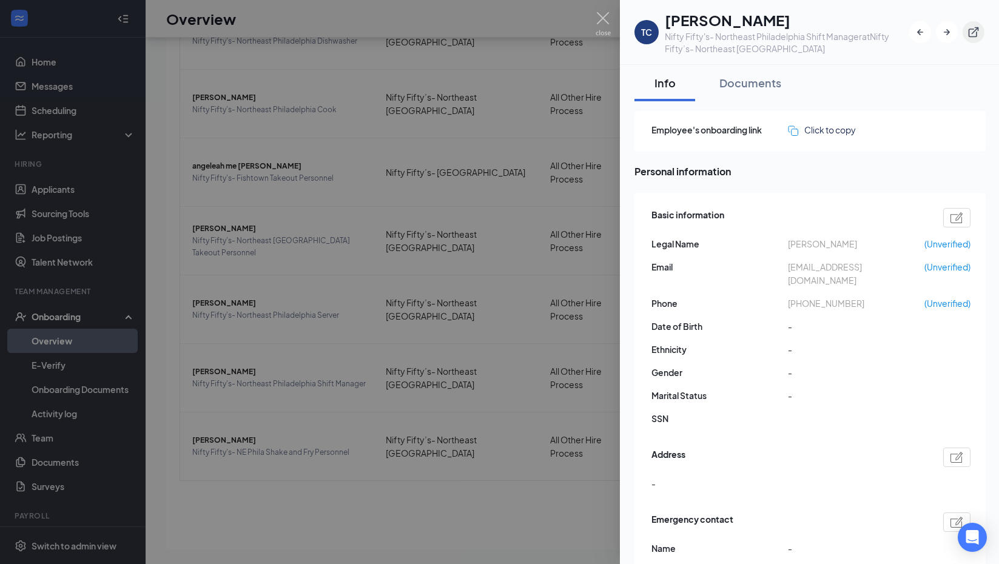
click at [973, 29] on icon "ExternalLink" at bounding box center [974, 32] width 10 height 10
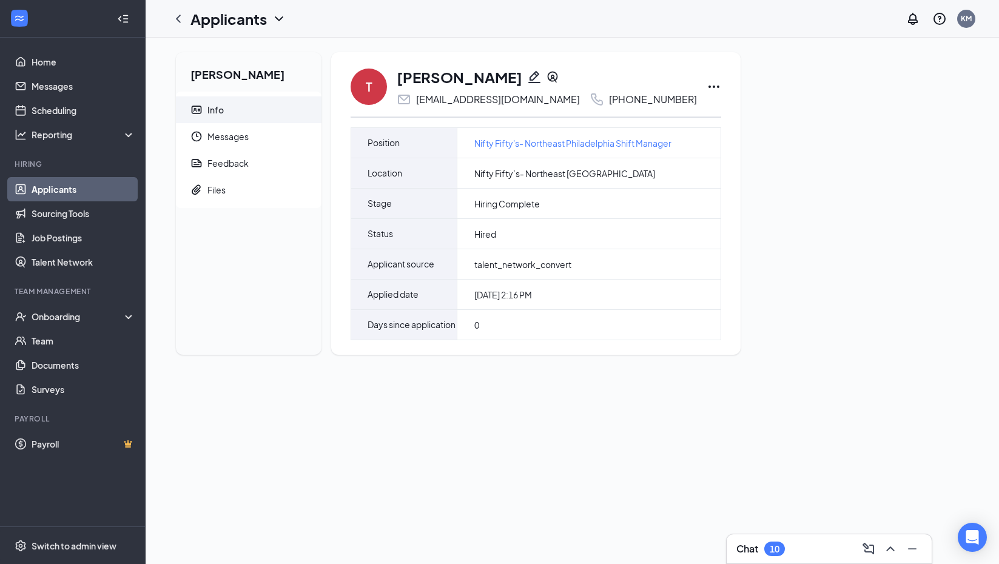
click at [707, 89] on icon "Ellipses" at bounding box center [714, 86] width 15 height 15
click at [362, 86] on div "T" at bounding box center [369, 87] width 36 height 36
click at [58, 58] on link "Home" at bounding box center [84, 62] width 104 height 24
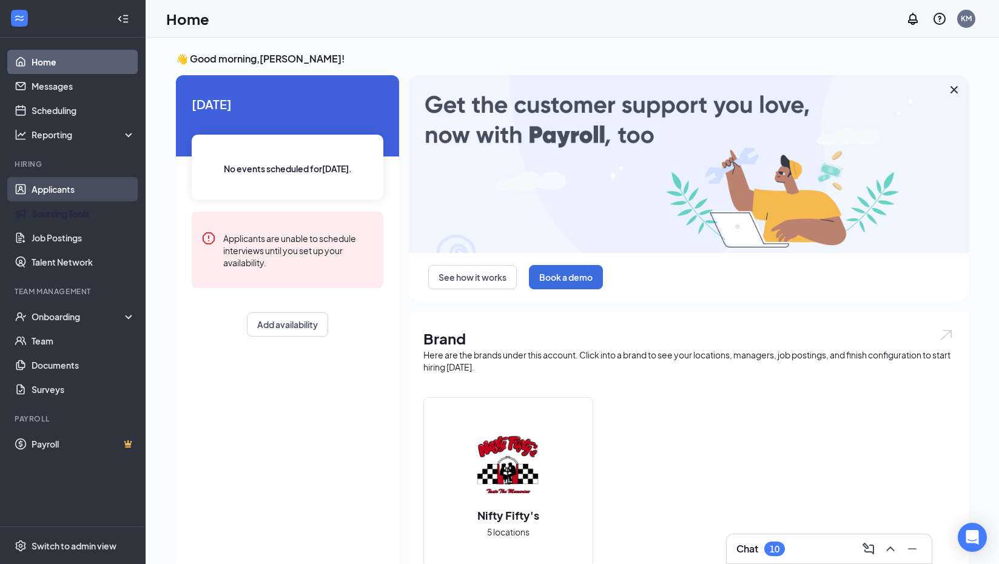
click at [69, 201] on ul "Applicants Sourcing Tools Job Postings Talent Network" at bounding box center [72, 225] width 145 height 97
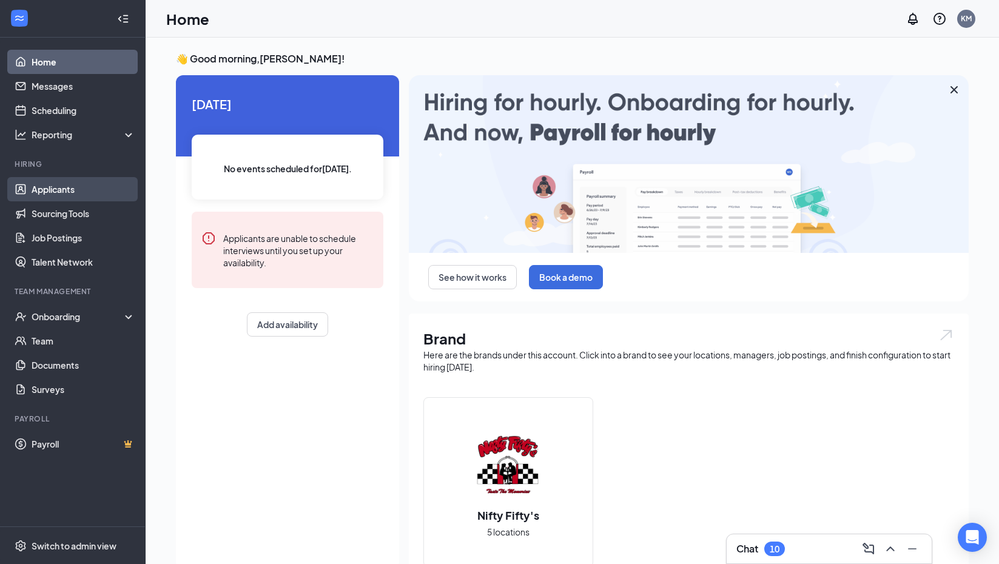
click at [67, 192] on link "Applicants" at bounding box center [84, 189] width 104 height 24
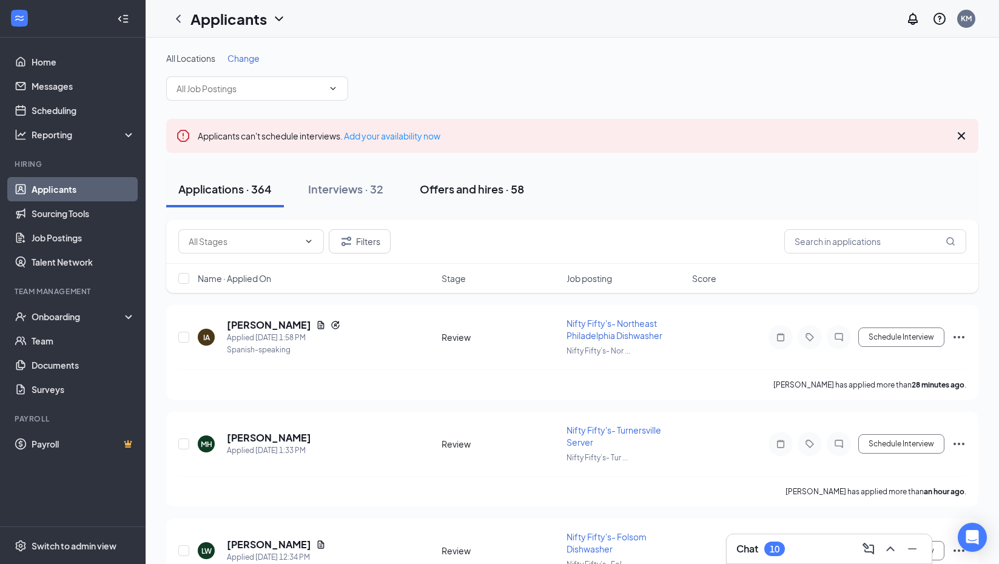
click at [472, 193] on div "Offers and hires · 58" at bounding box center [472, 188] width 104 height 15
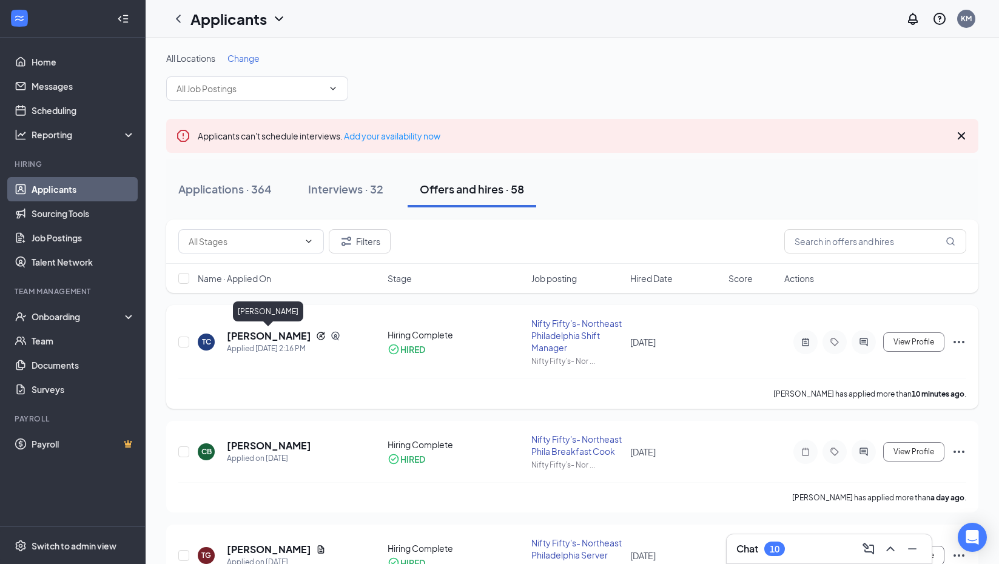
click at [292, 336] on h5 "[PERSON_NAME]" at bounding box center [269, 335] width 84 height 13
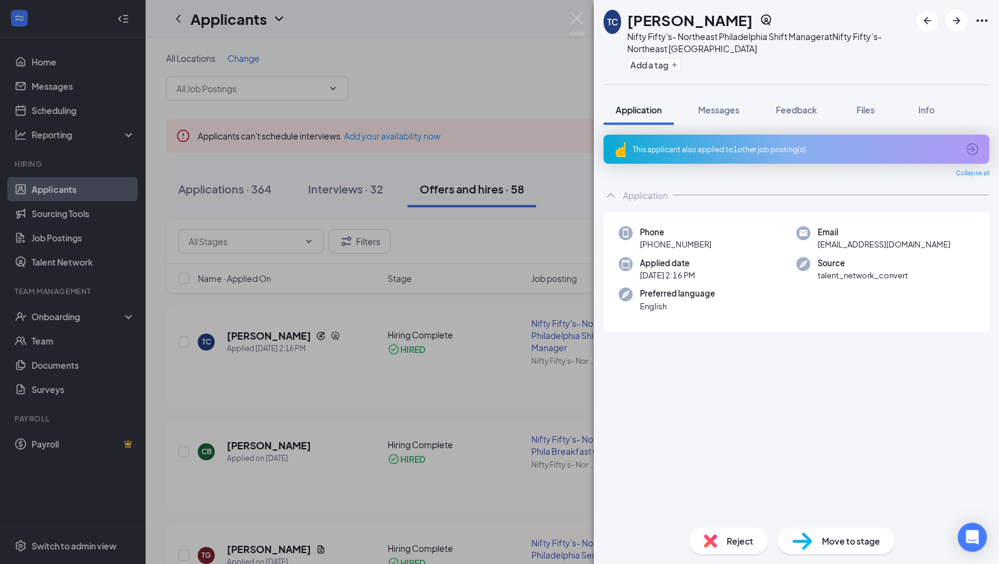
click at [615, 194] on icon "ChevronUp" at bounding box center [611, 195] width 15 height 15
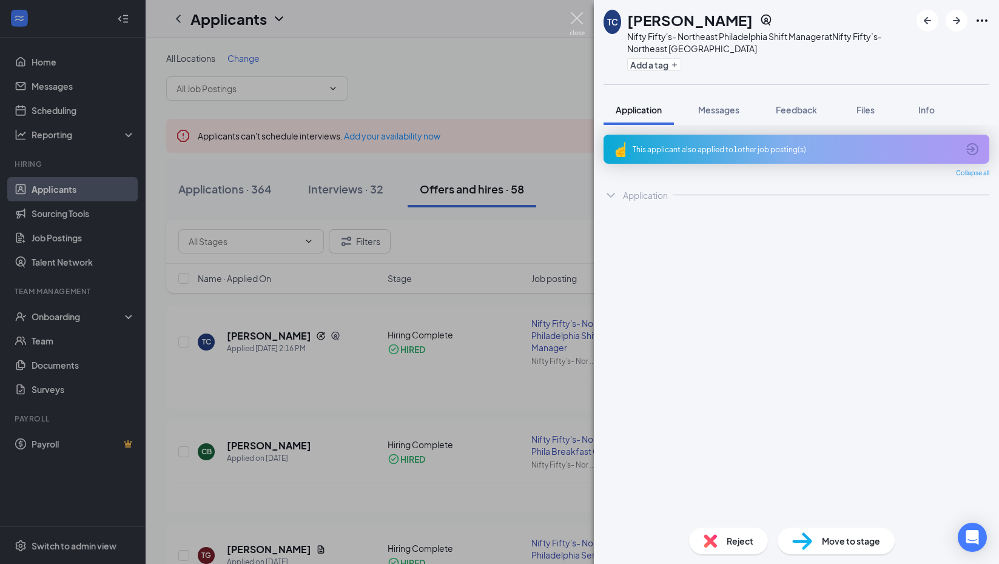
click at [584, 18] on img at bounding box center [577, 24] width 15 height 24
